Goal: Task Accomplishment & Management: Use online tool/utility

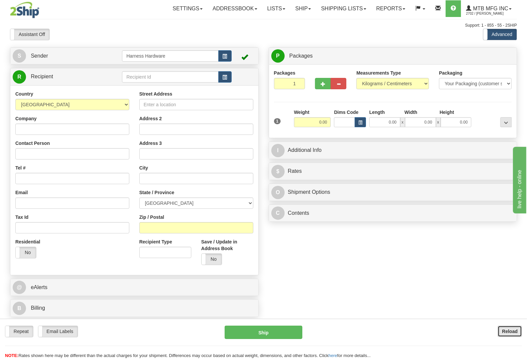
click at [511, 334] on button "Reload" at bounding box center [510, 331] width 24 height 11
click at [142, 79] on input "text" at bounding box center [170, 76] width 96 height 11
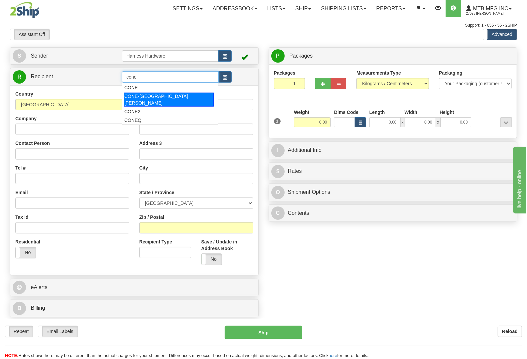
click at [142, 93] on div "CONE-SAULT ST MARIE" at bounding box center [169, 100] width 90 height 14
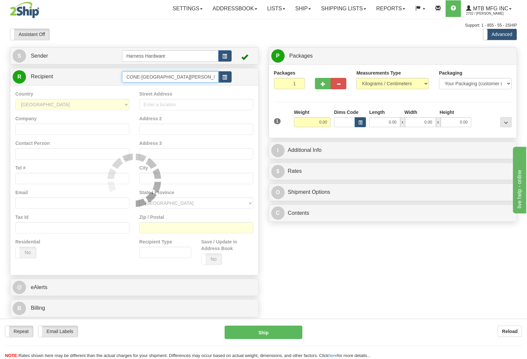
type input "CONE-SAULT ST MARIE"
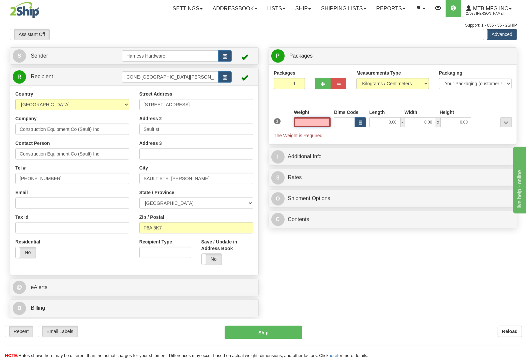
click at [305, 121] on input "text" at bounding box center [312, 122] width 37 height 10
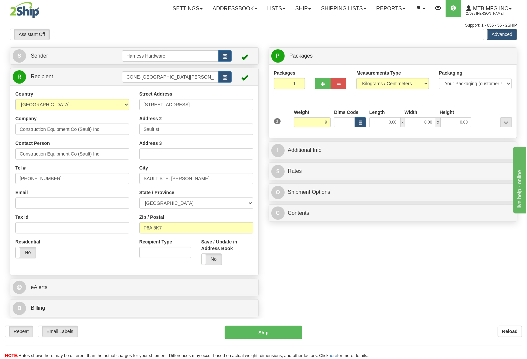
type input "9.00"
drag, startPoint x: 498, startPoint y: 104, endPoint x: 478, endPoint y: 115, distance: 22.4
click at [498, 104] on div "Packages 1 1 Measurements Type" at bounding box center [393, 101] width 238 height 63
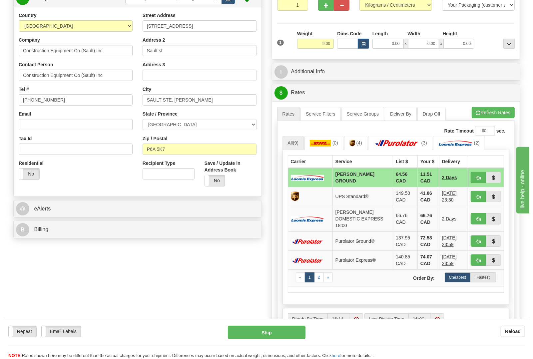
scroll to position [83, 0]
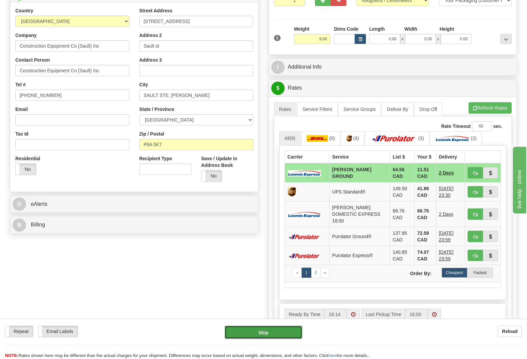
click at [259, 332] on button "Ship" at bounding box center [264, 332] width 78 height 13
type input "DD"
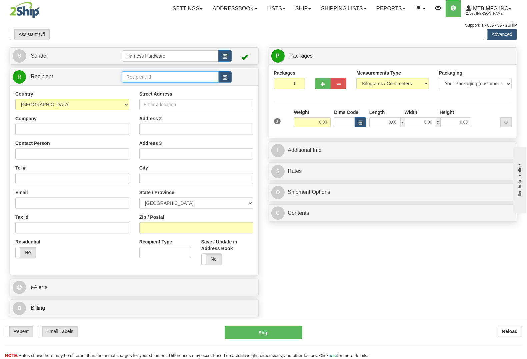
click at [131, 74] on input "text" at bounding box center [170, 76] width 96 height 11
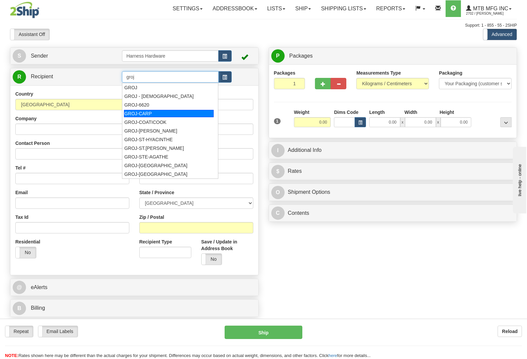
click at [134, 110] on div "GROJ-CARP" at bounding box center [169, 113] width 90 height 7
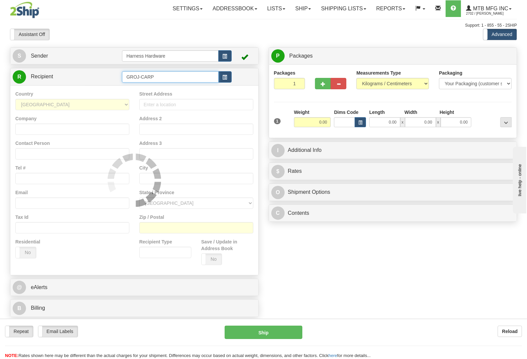
type input "GROJ-CARP"
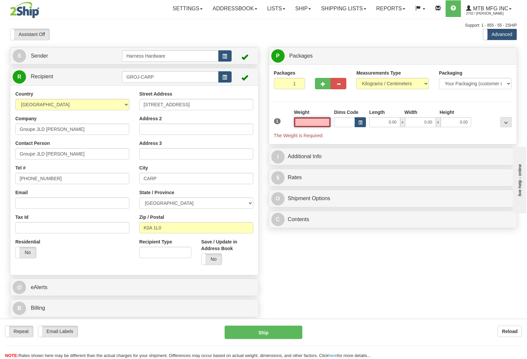
click at [319, 121] on input "text" at bounding box center [312, 122] width 37 height 10
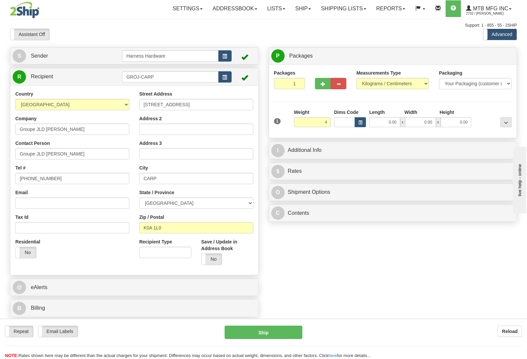
type input "4.00"
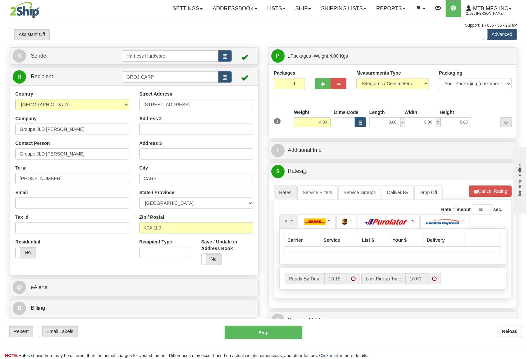
click at [477, 99] on div "Packages 1 1 Measurements Type" at bounding box center [393, 101] width 238 height 63
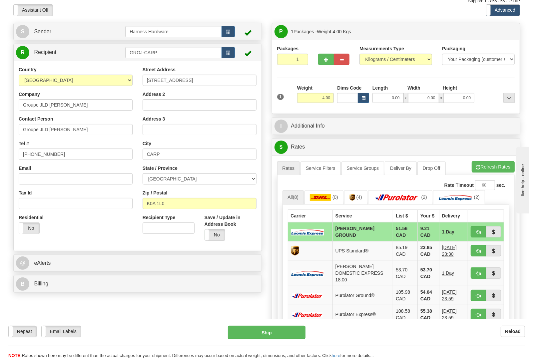
scroll to position [42, 0]
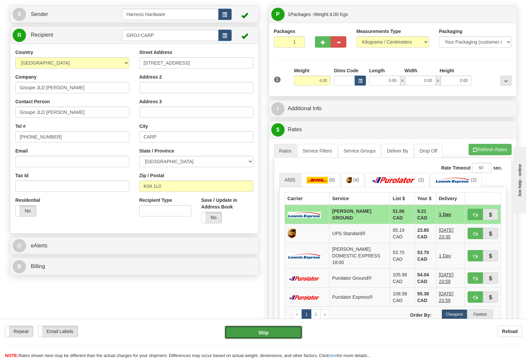
click at [233, 332] on button "Ship" at bounding box center [264, 332] width 78 height 13
type input "DD"
